Goal: Task Accomplishment & Management: Manage account settings

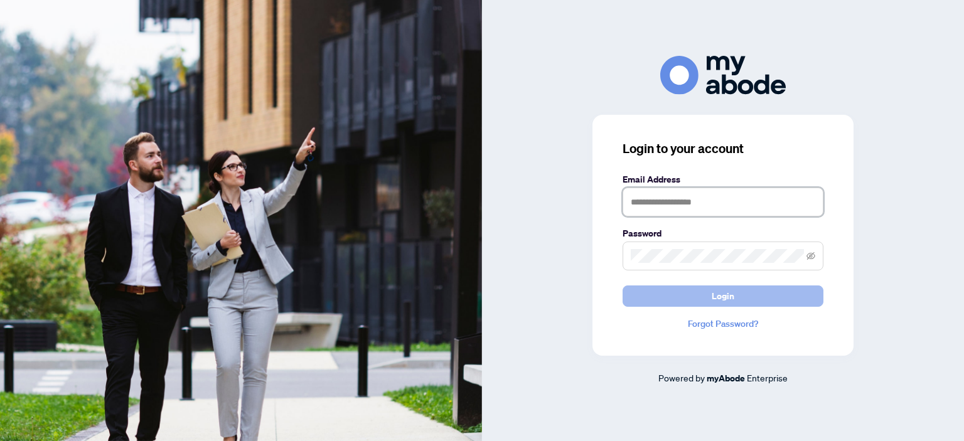
type input "**********"
click at [723, 296] on span "Login" at bounding box center [723, 296] width 23 height 20
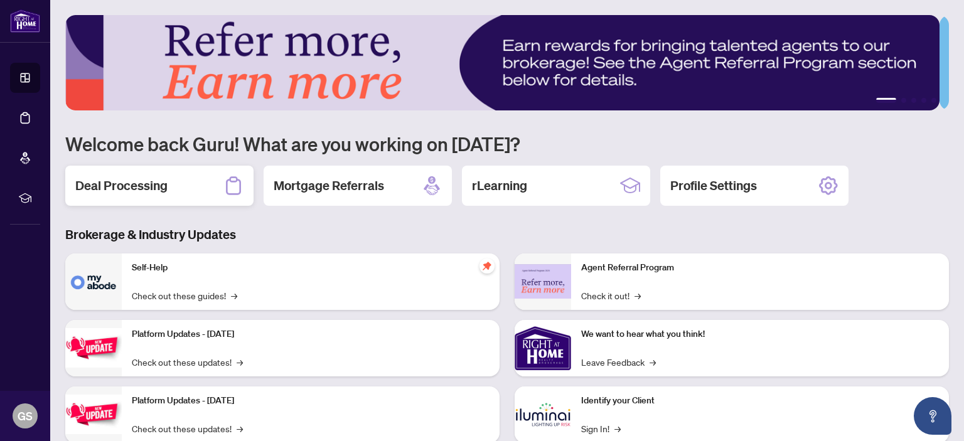
click at [148, 183] on h2 "Deal Processing" at bounding box center [121, 186] width 92 height 18
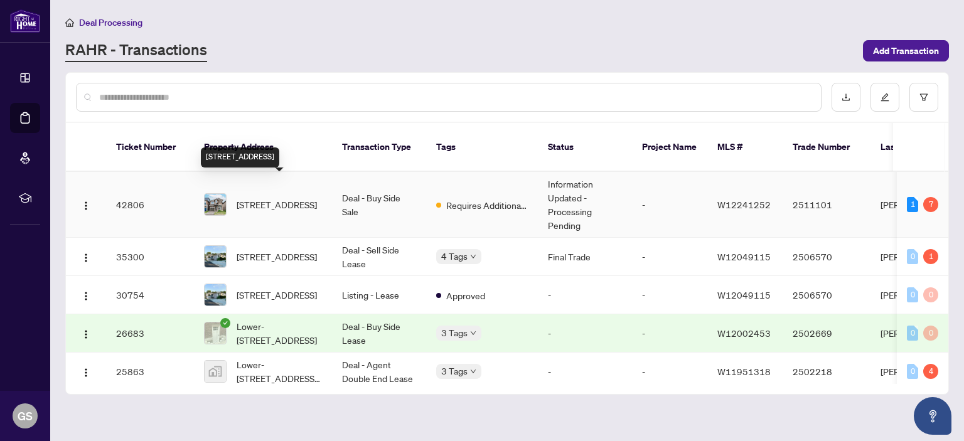
click at [284, 198] on span "[STREET_ADDRESS]" at bounding box center [277, 205] width 80 height 14
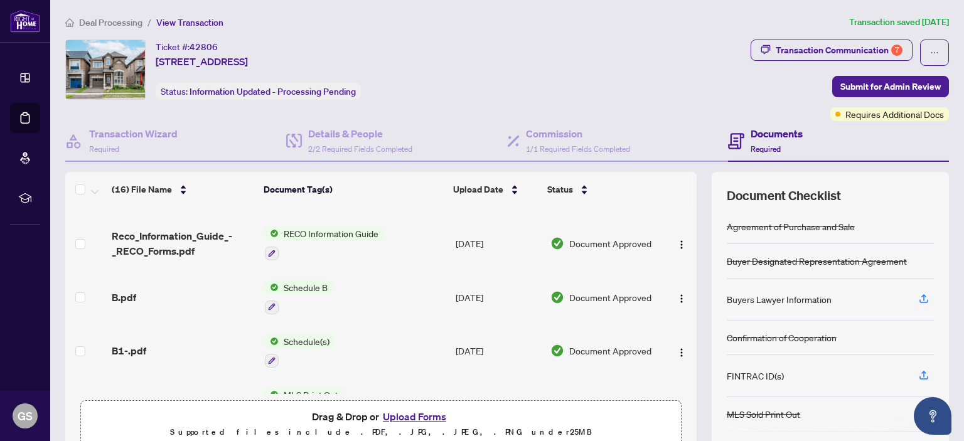
scroll to position [381, 0]
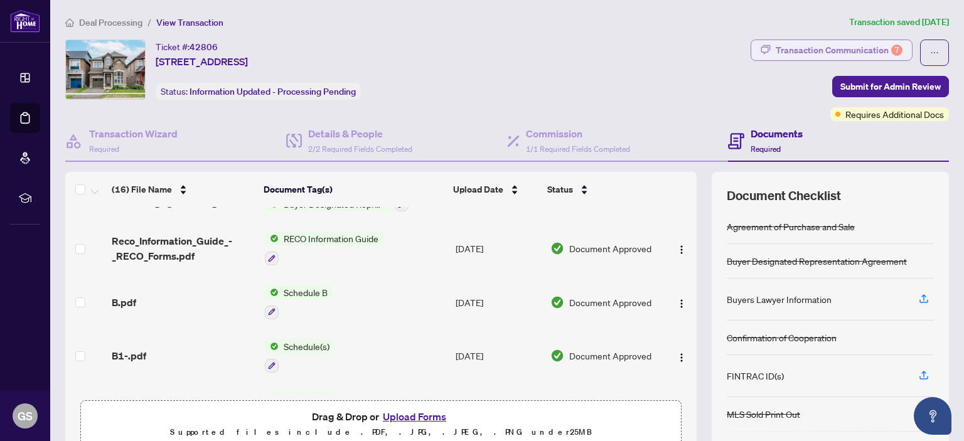
click at [839, 51] on div "Transaction Communication 7" at bounding box center [839, 50] width 127 height 20
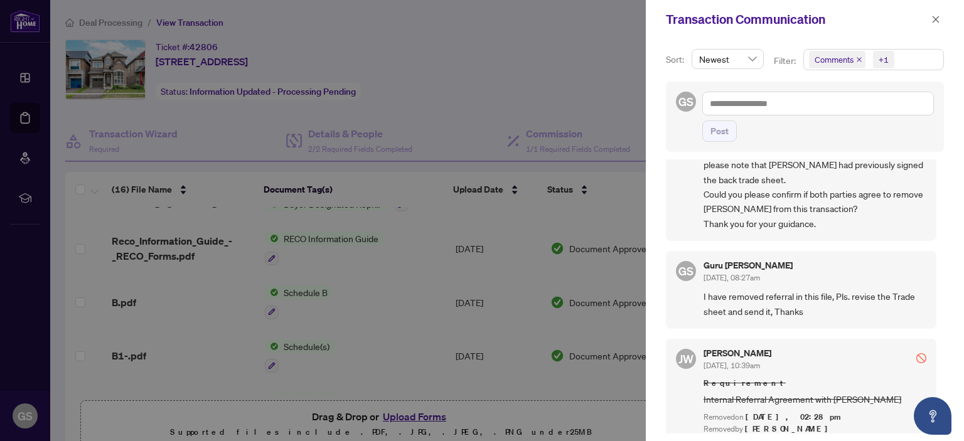
scroll to position [651, 0]
click at [612, 30] on div at bounding box center [482, 220] width 964 height 441
click at [934, 17] on icon "close" at bounding box center [936, 19] width 7 height 7
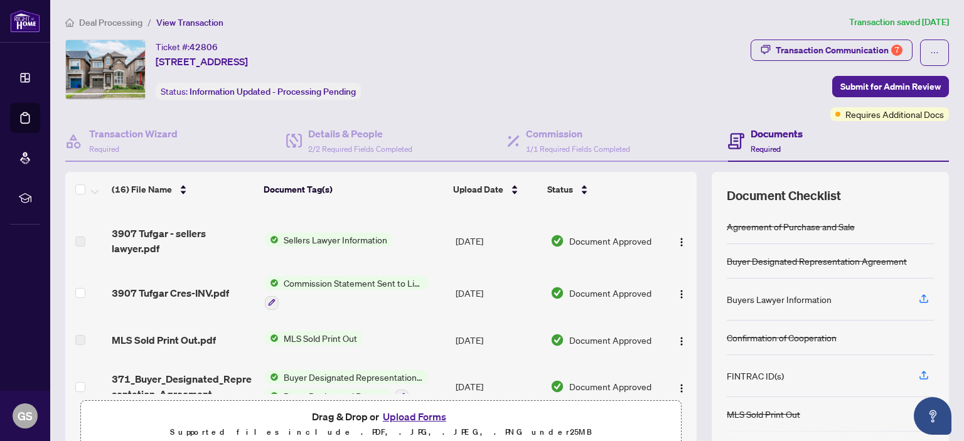
scroll to position [0, 0]
